Goal: Transaction & Acquisition: Purchase product/service

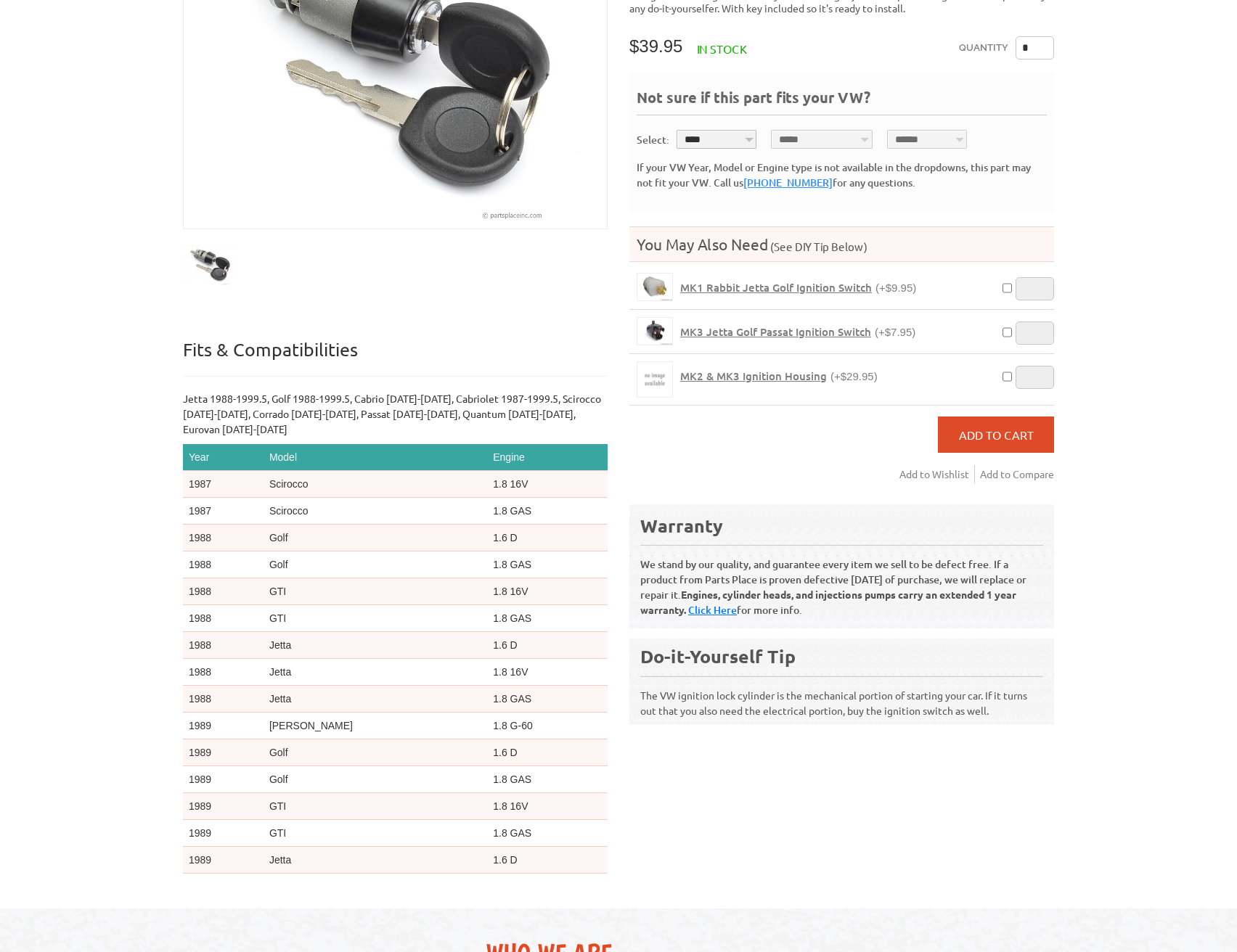
scroll to position [290, 0]
click at [645, 328] on img at bounding box center [654, 332] width 35 height 27
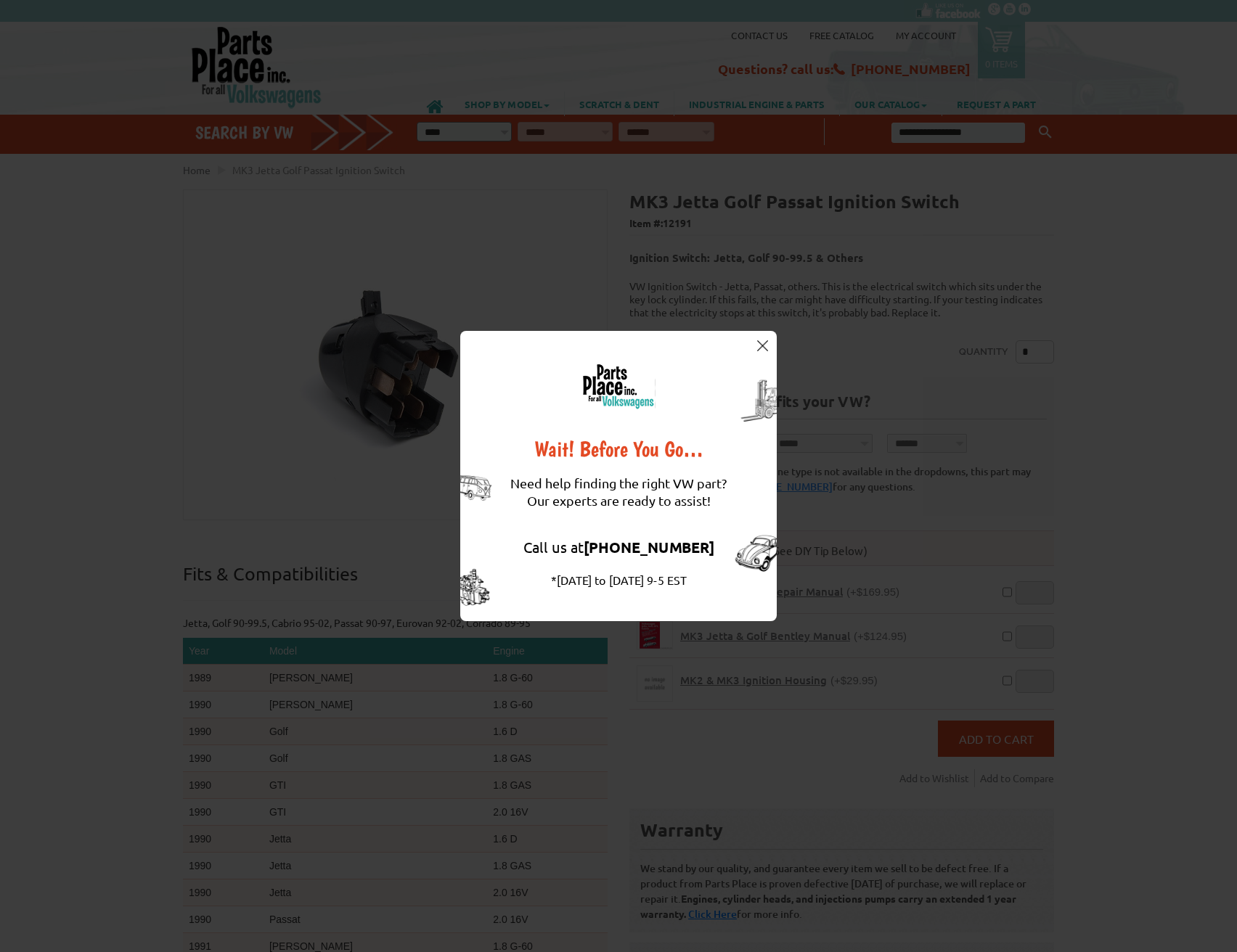
click at [772, 345] on div "Wait! Before You Go… Need help finding the right VW part? Our experts are ready…" at bounding box center [618, 476] width 316 height 290
click at [765, 346] on img at bounding box center [762, 346] width 11 height 11
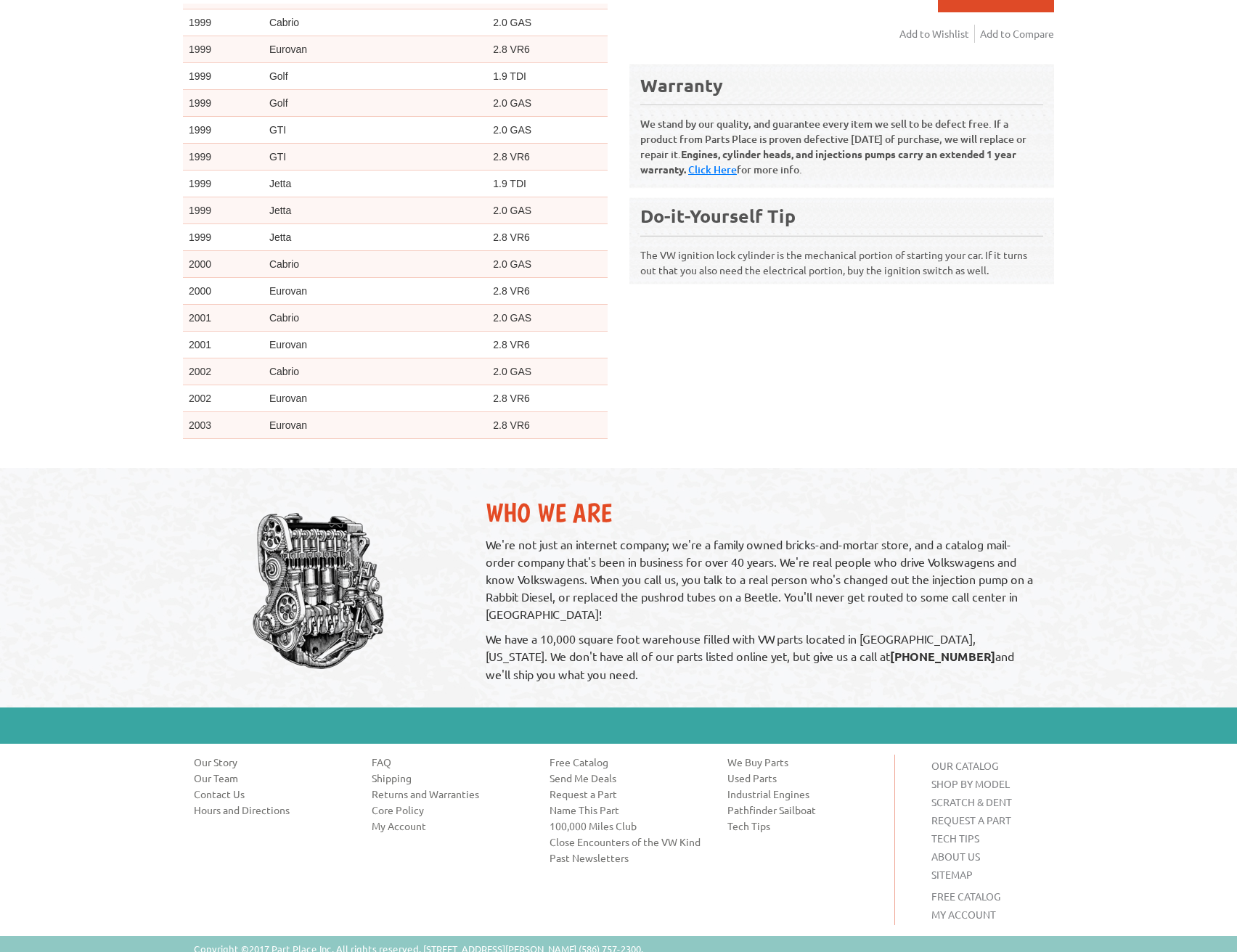
scroll to position [733, 0]
